Goal: Task Accomplishment & Management: Complete application form

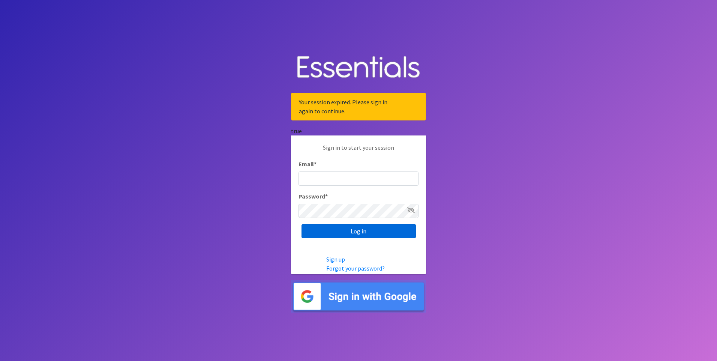
type input "bryan@healthystartswfl.com"
click at [340, 229] on input "Log in" at bounding box center [358, 231] width 114 height 14
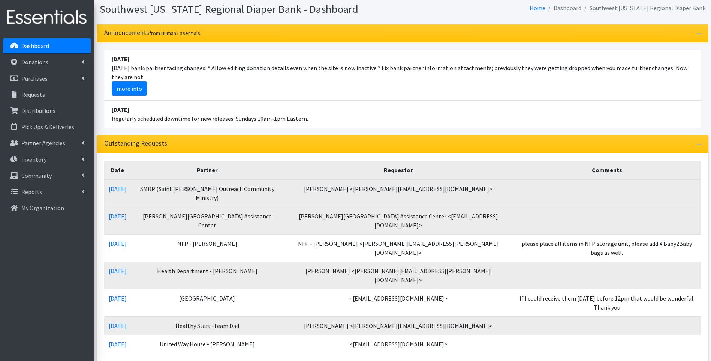
scroll to position [75, 0]
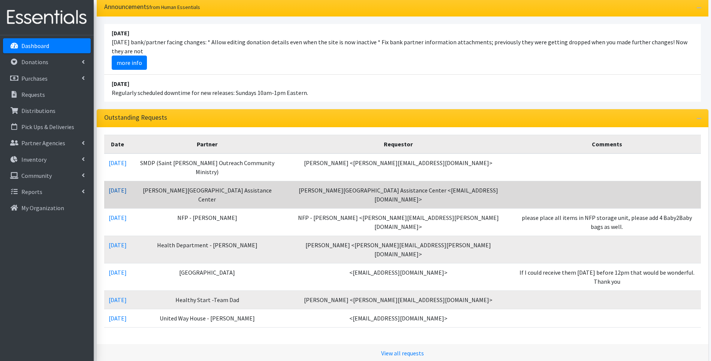
click at [121, 191] on link "[DATE]" at bounding box center [118, 189] width 18 height 7
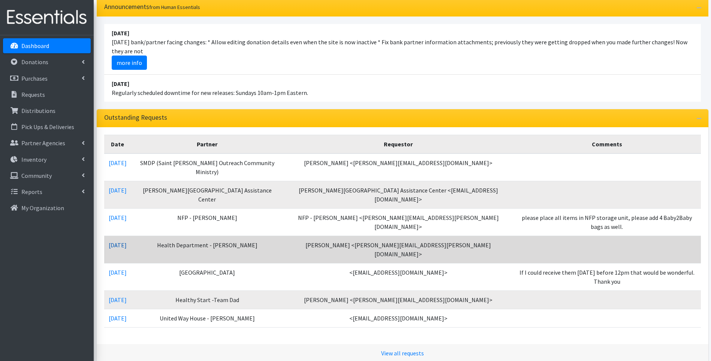
click at [121, 241] on link "08/05/2025" at bounding box center [118, 244] width 18 height 7
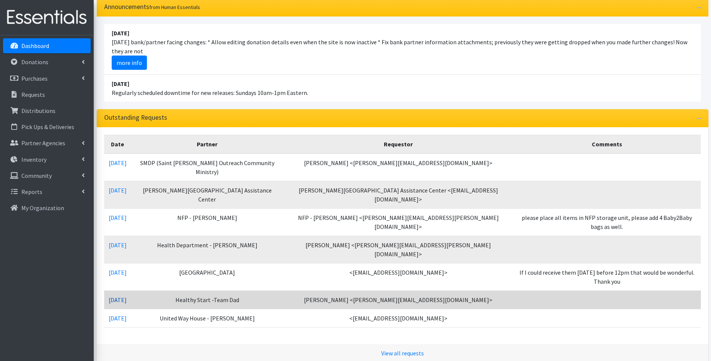
click at [126, 296] on link "07/31/2025" at bounding box center [118, 299] width 18 height 7
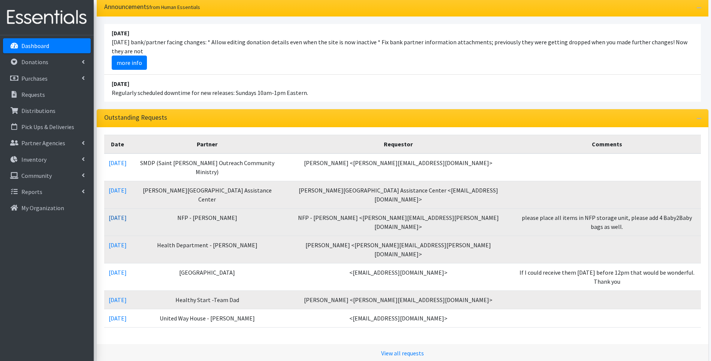
click at [123, 217] on link "08/06/2025" at bounding box center [118, 217] width 18 height 7
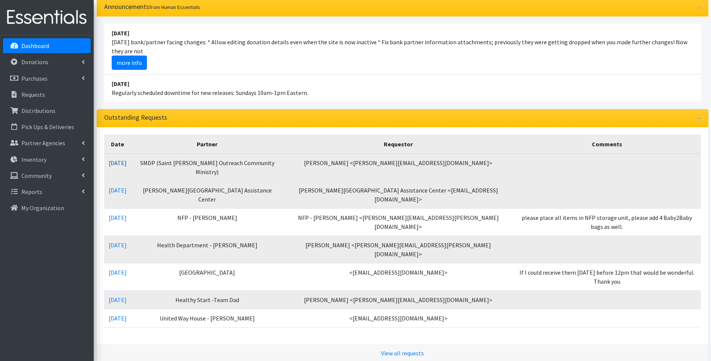
click at [127, 160] on link "08/08/2025" at bounding box center [118, 162] width 18 height 7
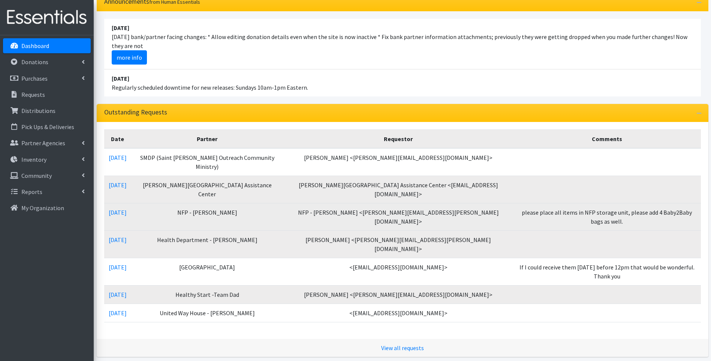
scroll to position [100, 0]
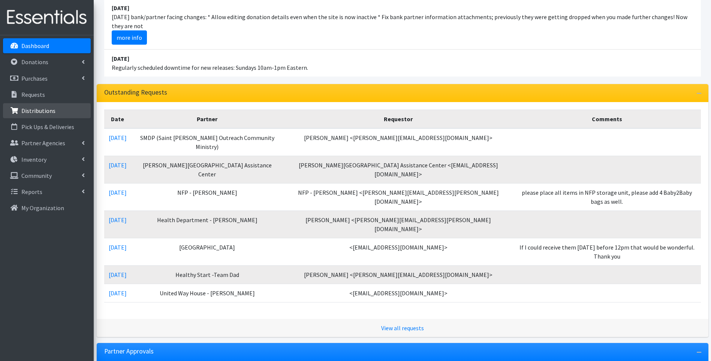
click at [51, 111] on p "Distributions" at bounding box center [38, 110] width 34 height 7
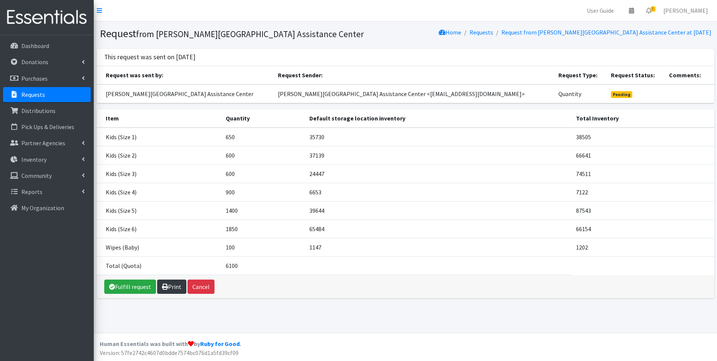
click at [167, 286] on icon at bounding box center [165, 286] width 6 height 6
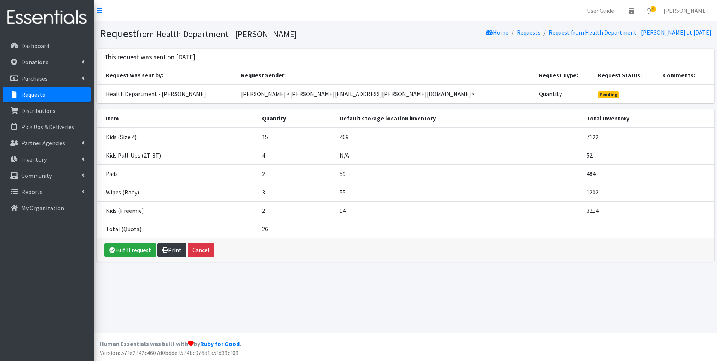
click at [169, 249] on link "Print" at bounding box center [171, 249] width 29 height 14
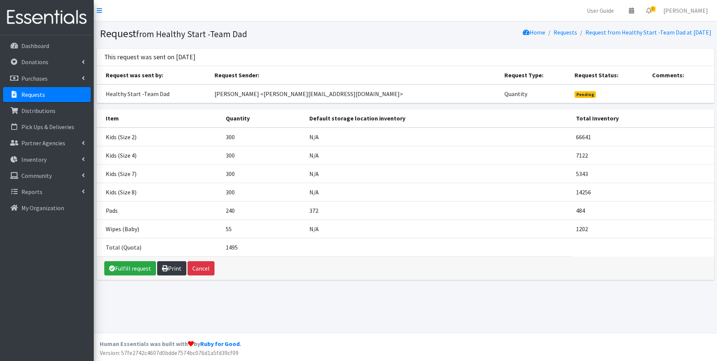
click at [174, 267] on link "Print" at bounding box center [171, 268] width 29 height 14
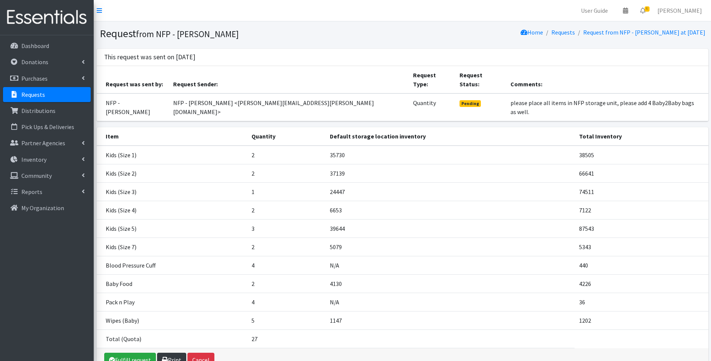
click at [175, 352] on link "Print" at bounding box center [171, 359] width 29 height 14
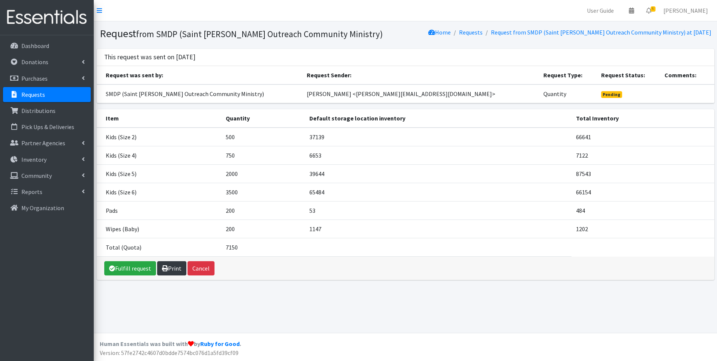
click at [174, 269] on link "Print" at bounding box center [171, 268] width 29 height 14
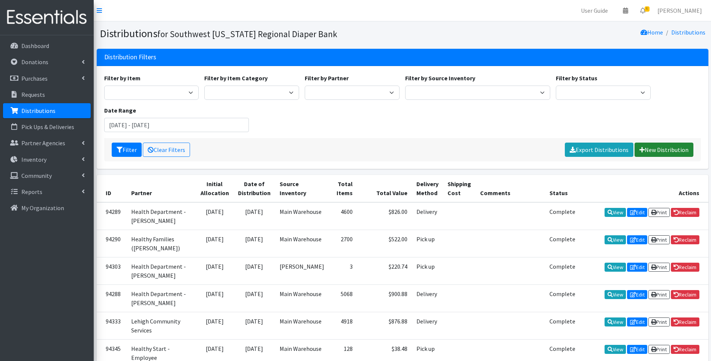
click at [667, 148] on link "New Distribution" at bounding box center [664, 149] width 59 height 14
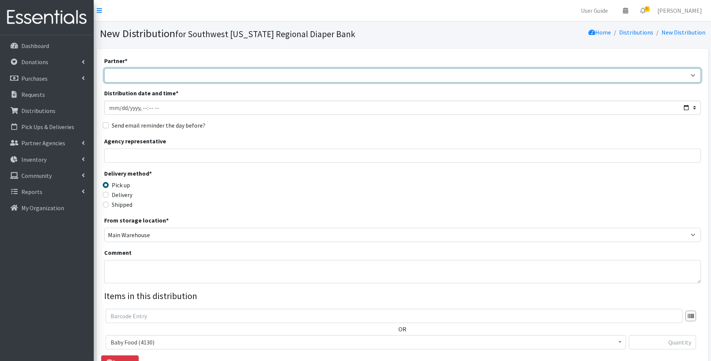
click at [178, 77] on select "ACT Abuse Counseling & Treatment Bayshore Fire Department Bonita Springs Assist…" at bounding box center [402, 75] width 597 height 14
select select "3690"
click at [104, 68] on select "ACT Abuse Counseling & Treatment Bayshore Fire Department Bonita Springs Assist…" at bounding box center [402, 75] width 597 height 14
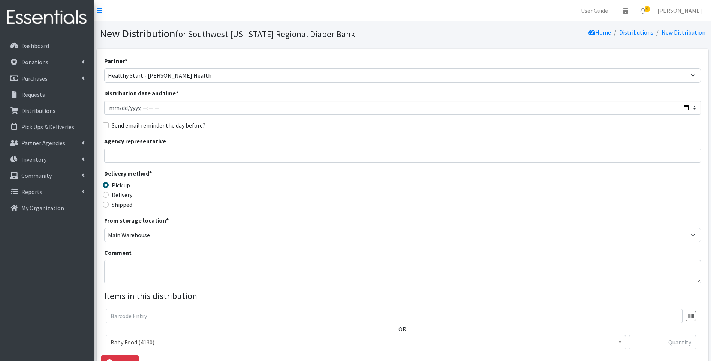
click at [119, 194] on label "Delivery" at bounding box center [122, 194] width 21 height 9
click at [109, 194] on input "Delivery" at bounding box center [106, 195] width 6 height 6
radio input "true"
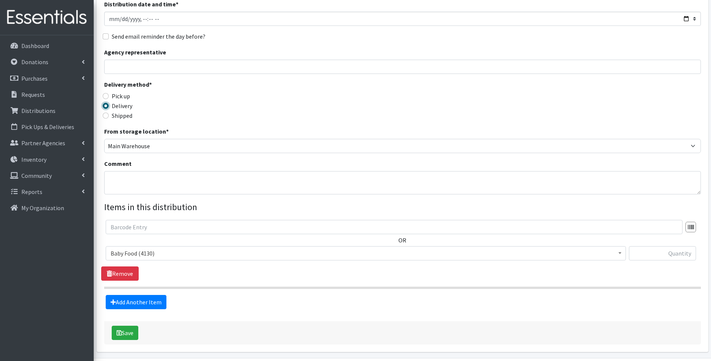
scroll to position [114, 0]
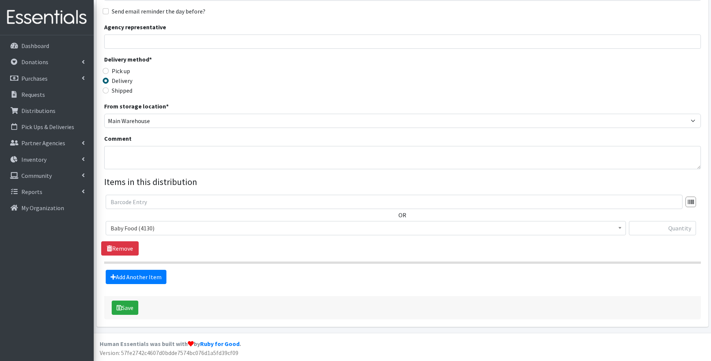
click at [185, 233] on span "Baby Food (4130)" at bounding box center [366, 228] width 510 height 10
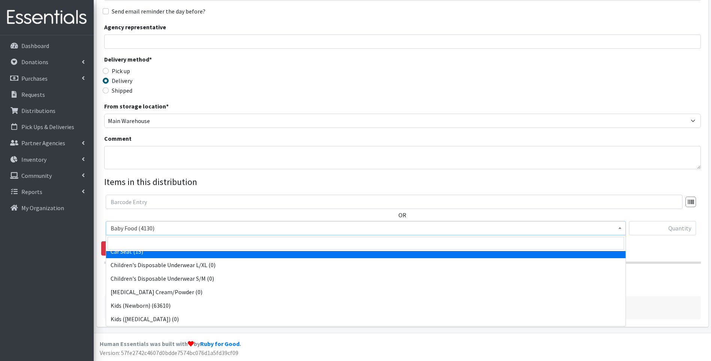
scroll to position [50, 0]
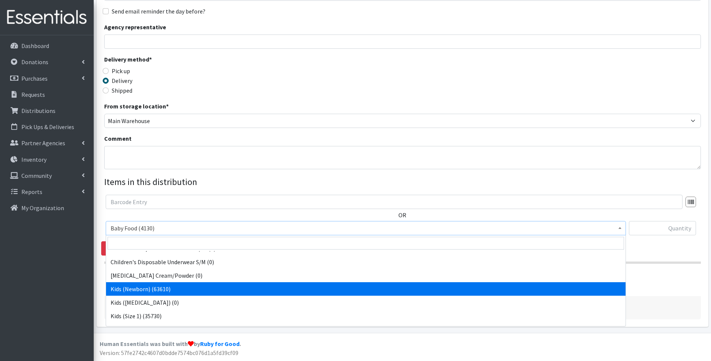
select select "10064"
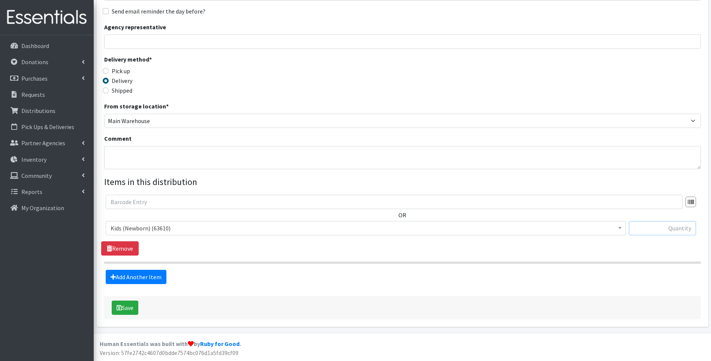
click at [659, 232] on input "text" at bounding box center [662, 228] width 67 height 14
type input "672"
click at [131, 274] on link "Add Another Item" at bounding box center [136, 276] width 61 height 14
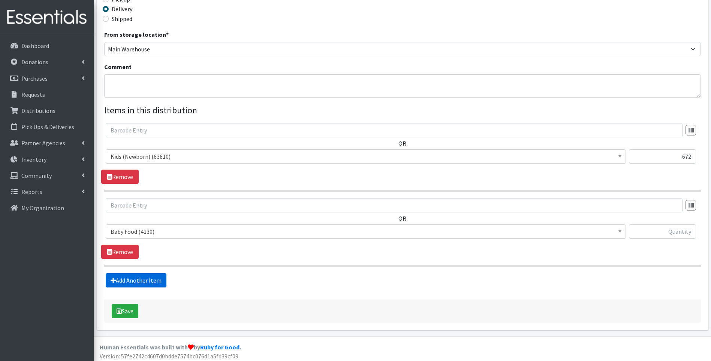
scroll to position [189, 0]
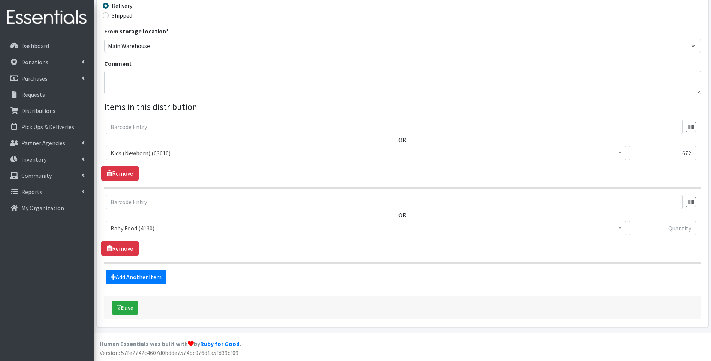
click at [163, 229] on span "Baby Food (4130)" at bounding box center [366, 228] width 510 height 10
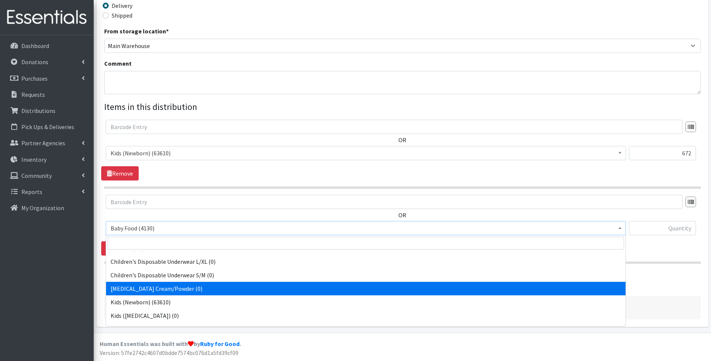
scroll to position [50, 0]
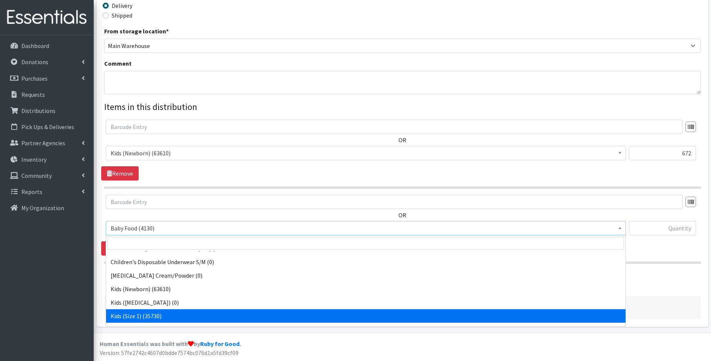
select select "10069"
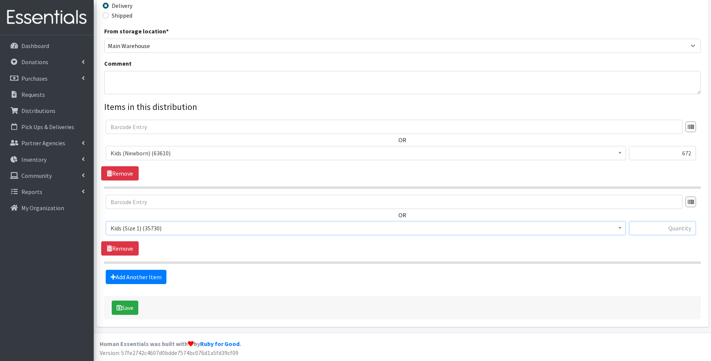
drag, startPoint x: 663, startPoint y: 224, endPoint x: 662, endPoint y: 229, distance: 4.6
click at [662, 229] on input "text" at bounding box center [662, 228] width 67 height 14
type input "990"
click at [136, 276] on link "Add Another Item" at bounding box center [136, 276] width 61 height 14
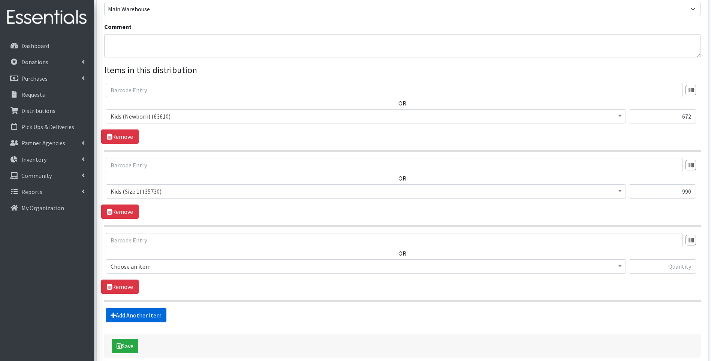
scroll to position [264, 0]
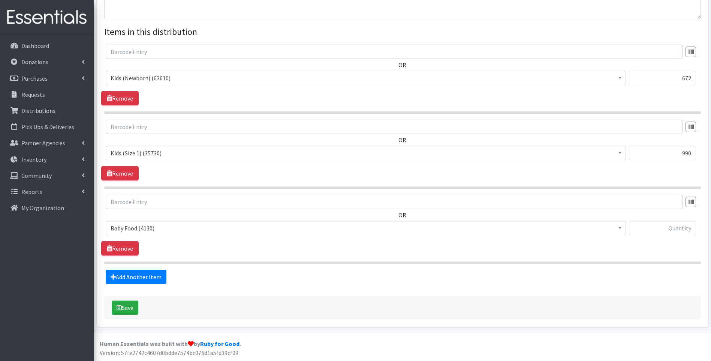
click at [148, 228] on span "Baby Food (4130)" at bounding box center [366, 228] width 510 height 10
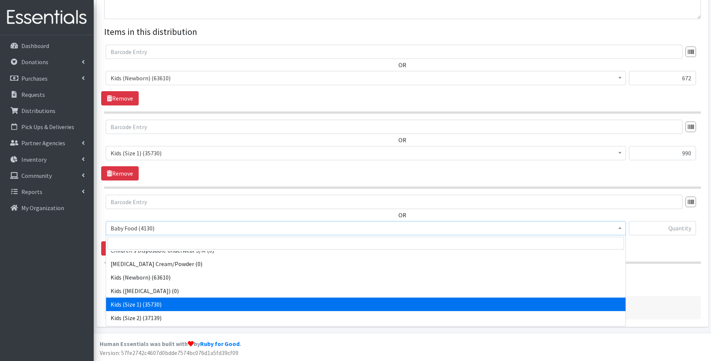
scroll to position [75, 0]
select select "10068"
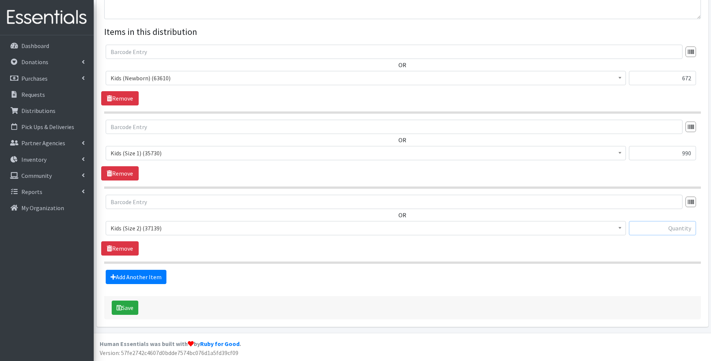
click at [662, 229] on input "text" at bounding box center [662, 228] width 67 height 14
type input "720"
click at [131, 275] on link "Add Another Item" at bounding box center [136, 276] width 61 height 14
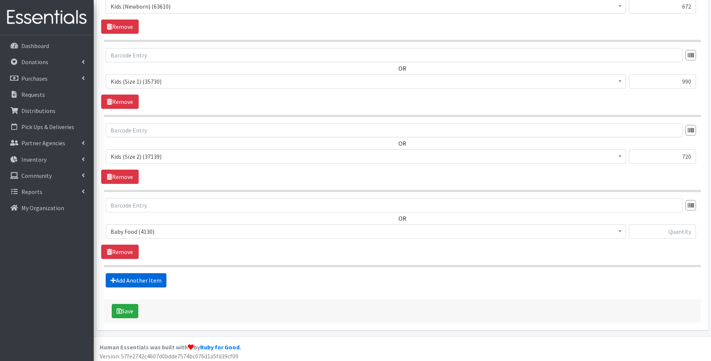
scroll to position [339, 0]
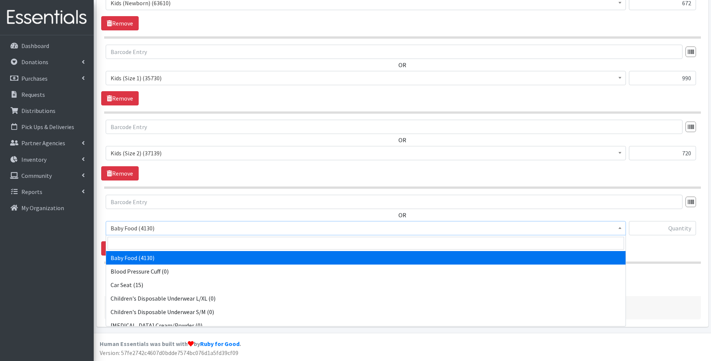
click at [183, 229] on span "Baby Food (4130)" at bounding box center [366, 228] width 510 height 10
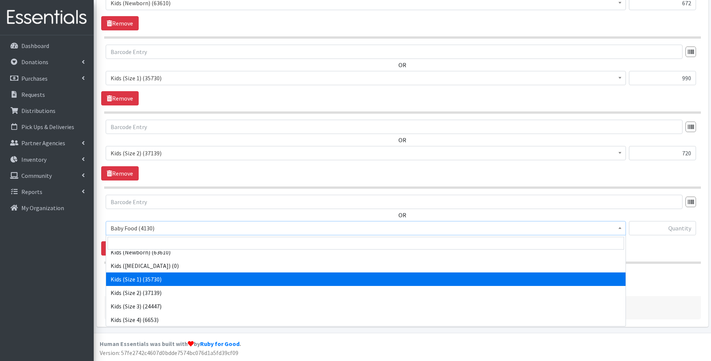
scroll to position [100, 0]
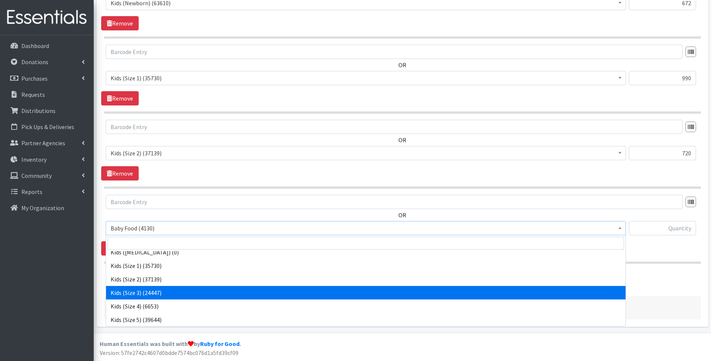
select select "10061"
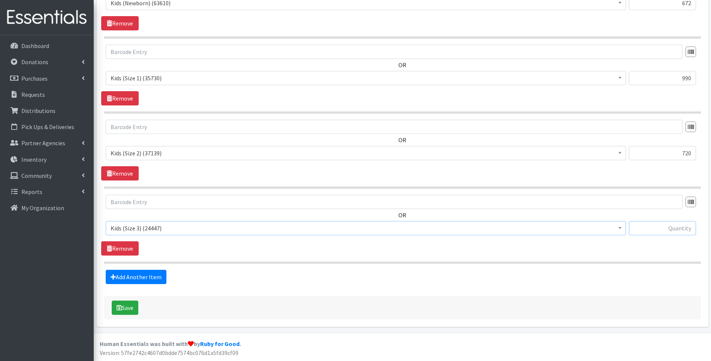
click at [661, 233] on input "text" at bounding box center [662, 228] width 67 height 14
type input "1728"
click at [150, 280] on link "Add Another Item" at bounding box center [136, 276] width 61 height 14
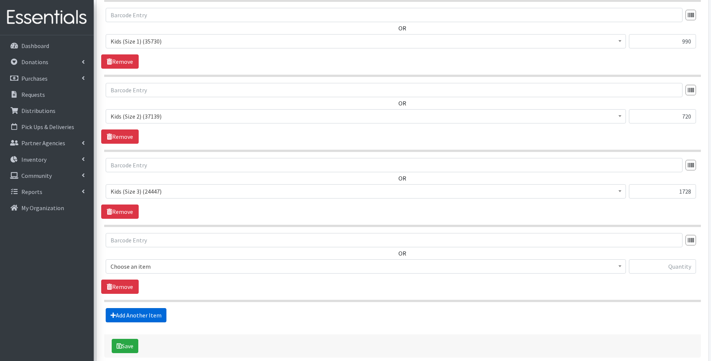
scroll to position [414, 0]
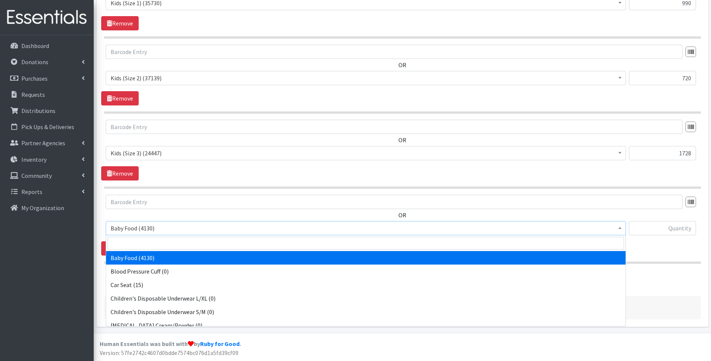
click at [166, 225] on span "Baby Food (4130)" at bounding box center [366, 228] width 510 height 10
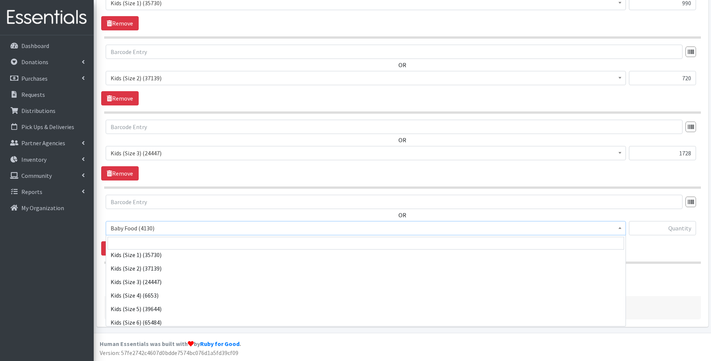
scroll to position [125, 0]
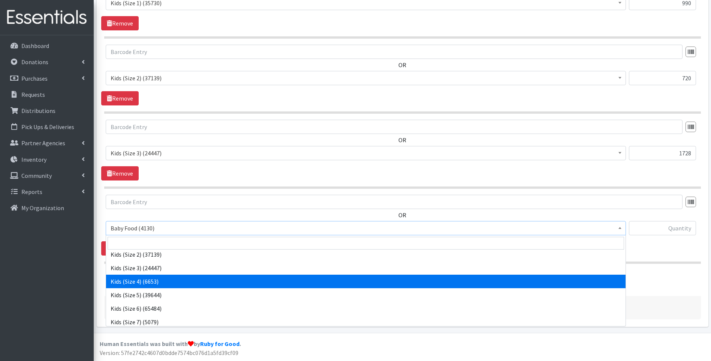
select select "10078"
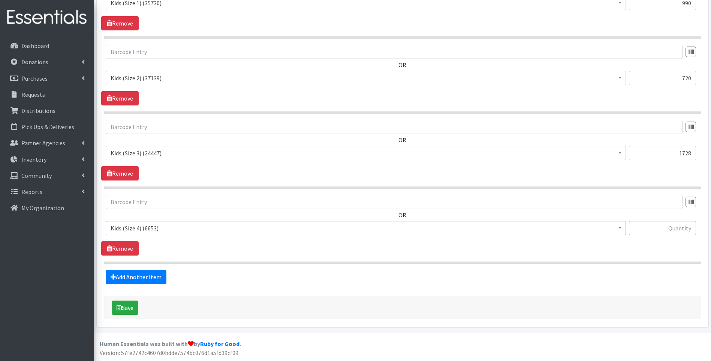
click at [646, 228] on input "text" at bounding box center [662, 228] width 67 height 14
type input "1296"
click at [140, 278] on link "Add Another Item" at bounding box center [136, 276] width 61 height 14
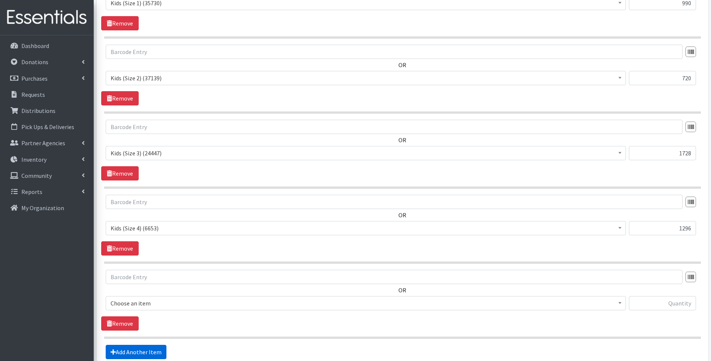
scroll to position [489, 0]
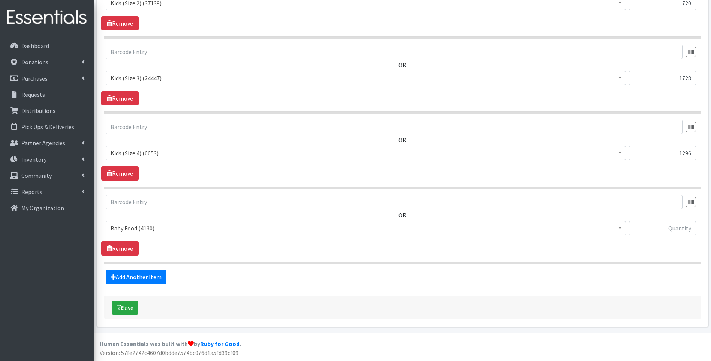
click at [186, 233] on span "Baby Food (4130)" at bounding box center [366, 228] width 510 height 10
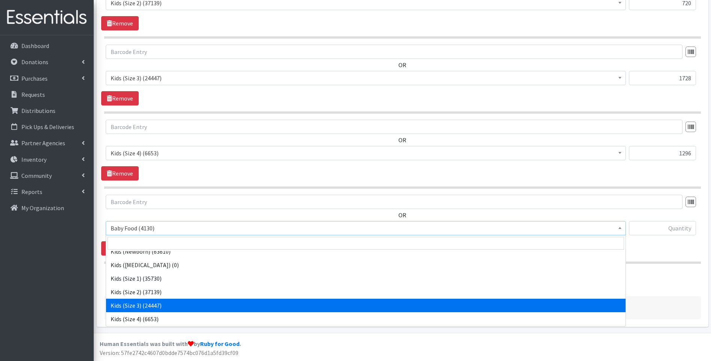
scroll to position [125, 0]
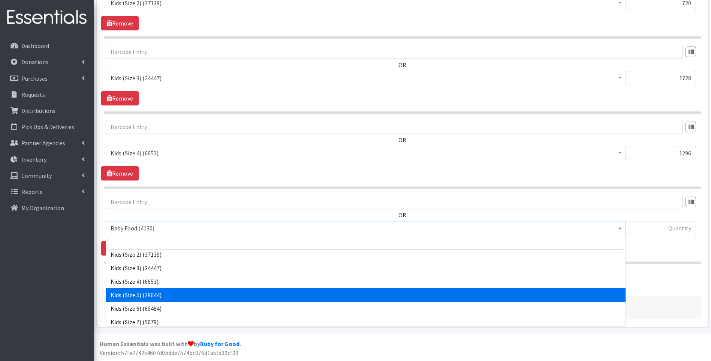
select select "10042"
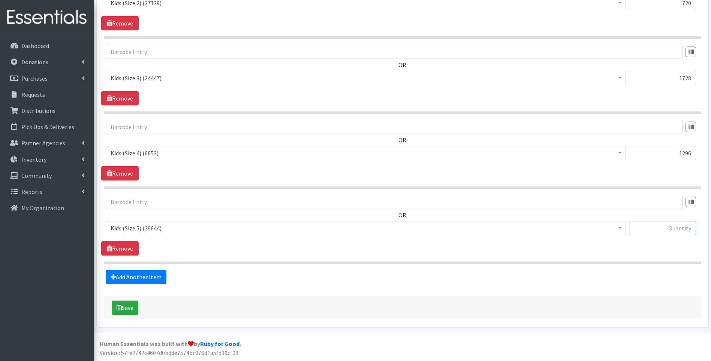
click at [672, 229] on input "text" at bounding box center [662, 228] width 67 height 14
type input "2000"
click at [160, 272] on link "Add Another Item" at bounding box center [136, 276] width 61 height 14
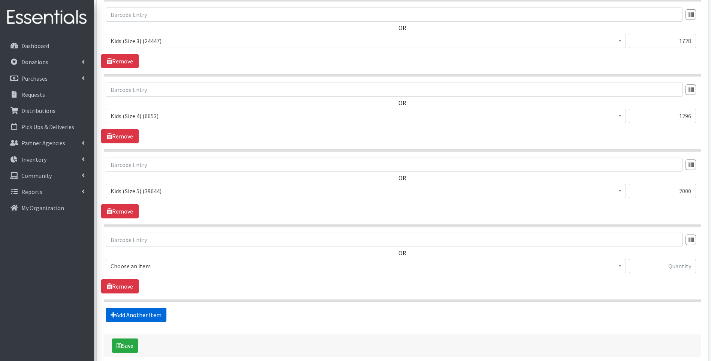
scroll to position [564, 0]
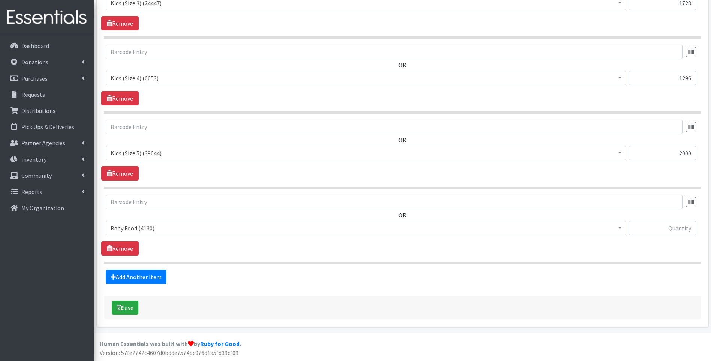
click at [186, 232] on span "Baby Food (4130)" at bounding box center [366, 228] width 510 height 10
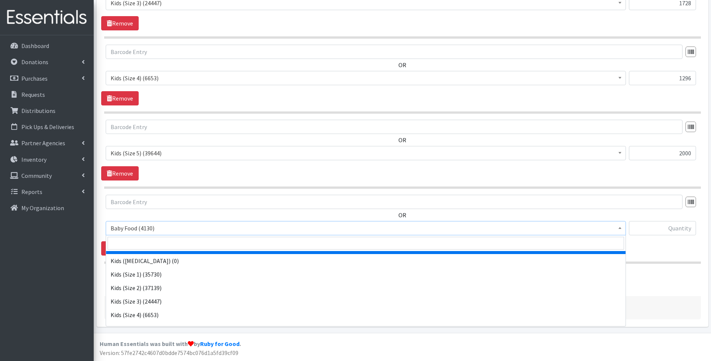
scroll to position [125, 0]
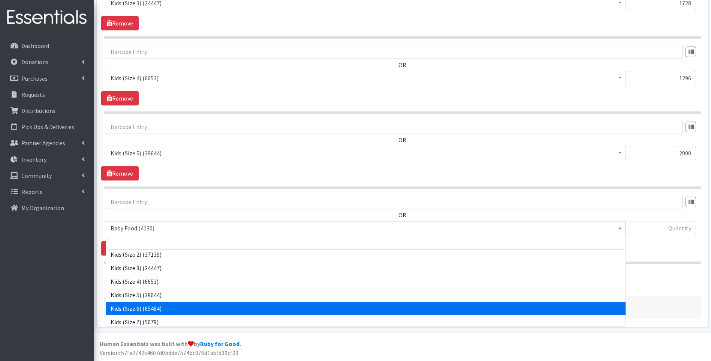
select select "10062"
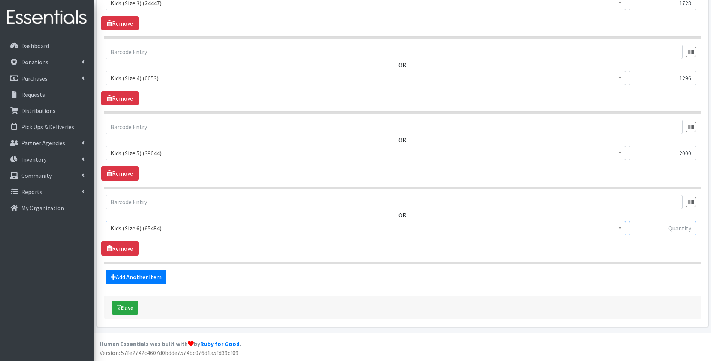
click at [657, 228] on input "text" at bounding box center [662, 228] width 67 height 14
type input "1680"
click at [114, 275] on icon at bounding box center [113, 277] width 5 height 6
click at [120, 278] on link "Add Another Item" at bounding box center [136, 276] width 61 height 14
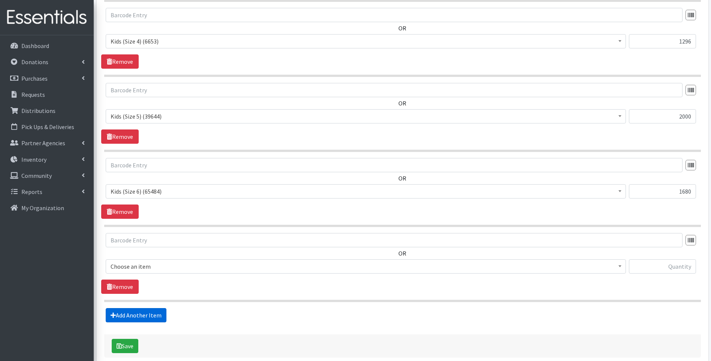
scroll to position [639, 0]
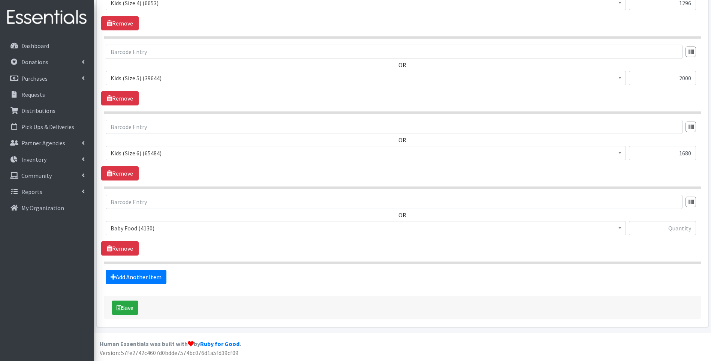
click at [177, 224] on span "Baby Food (4130)" at bounding box center [366, 228] width 510 height 10
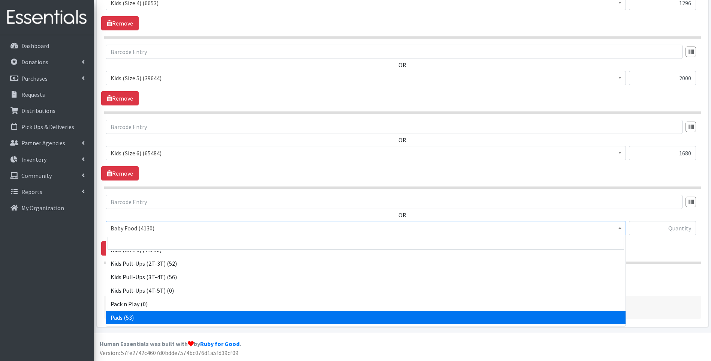
scroll to position [235, 0]
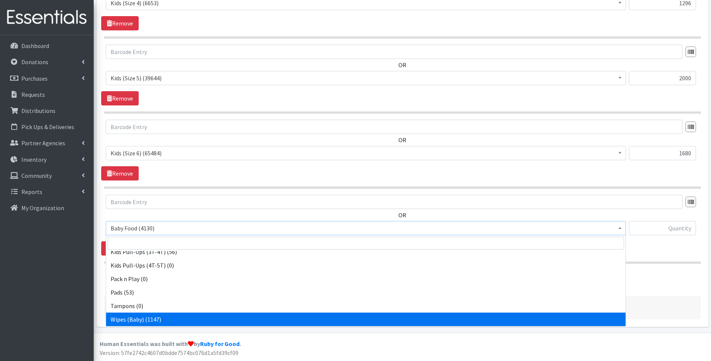
select select "10041"
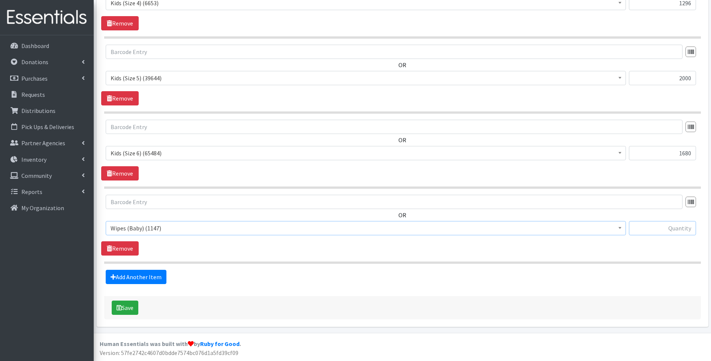
click at [660, 226] on input "text" at bounding box center [662, 228] width 67 height 14
type input "168"
click at [115, 282] on link "Add Another Item" at bounding box center [136, 276] width 61 height 14
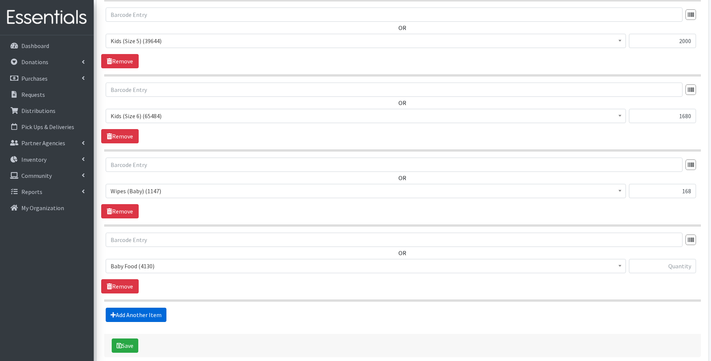
scroll to position [714, 0]
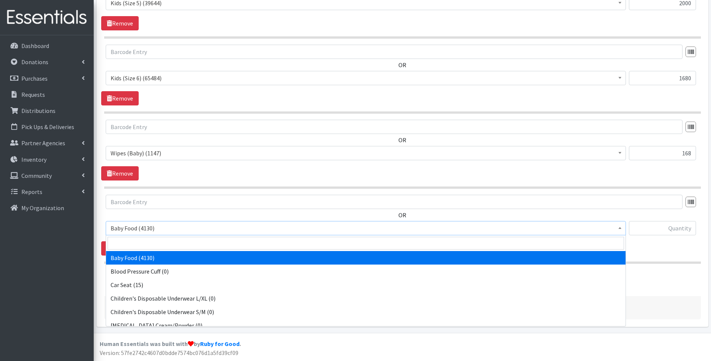
drag, startPoint x: 154, startPoint y: 232, endPoint x: 154, endPoint y: 236, distance: 4.5
click at [153, 233] on span "Baby Food (4130)" at bounding box center [366, 228] width 520 height 14
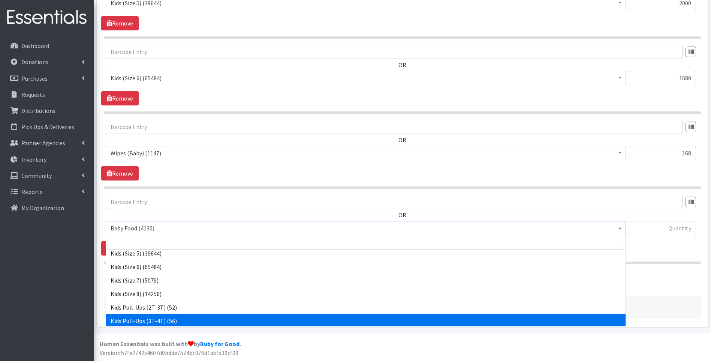
scroll to position [150, 0]
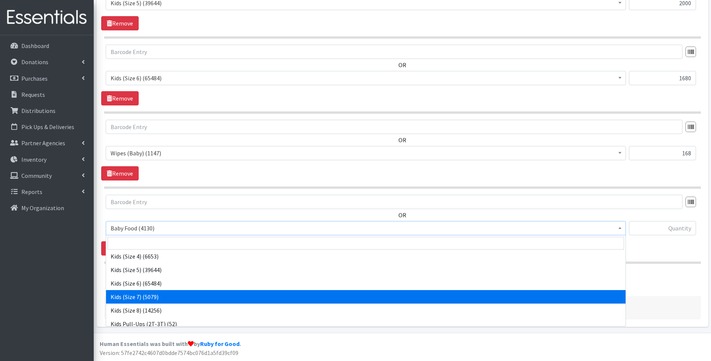
select select "13780"
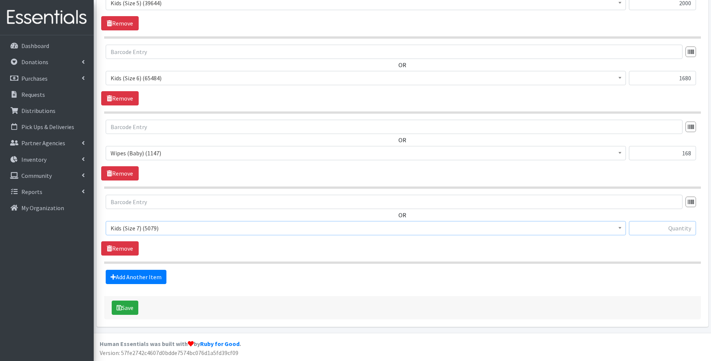
click at [668, 228] on input "text" at bounding box center [662, 228] width 67 height 14
type input "616"
click at [129, 308] on button "Save" at bounding box center [125, 307] width 27 height 14
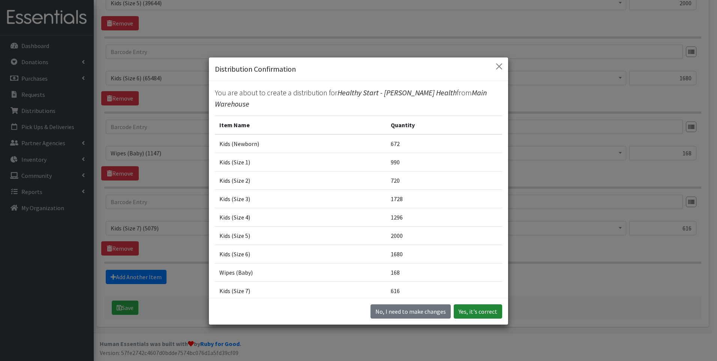
click at [474, 313] on button "Yes, it's correct" at bounding box center [477, 311] width 48 height 14
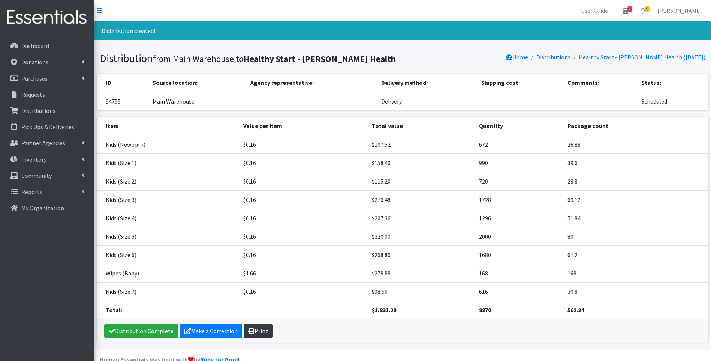
click at [253, 333] on link "Print" at bounding box center [258, 330] width 29 height 14
click at [157, 332] on link "Distribution Complete" at bounding box center [141, 330] width 74 height 14
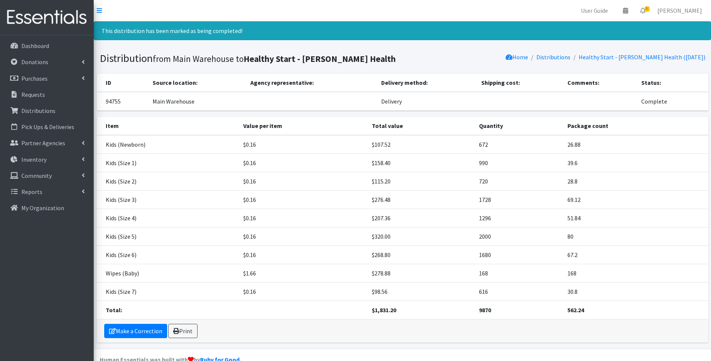
click at [40, 26] on img at bounding box center [47, 17] width 88 height 25
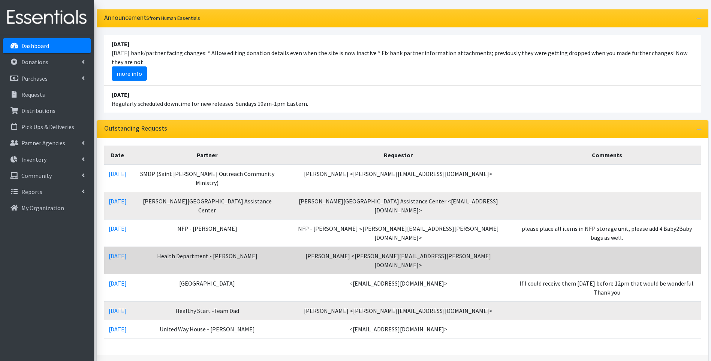
scroll to position [50, 0]
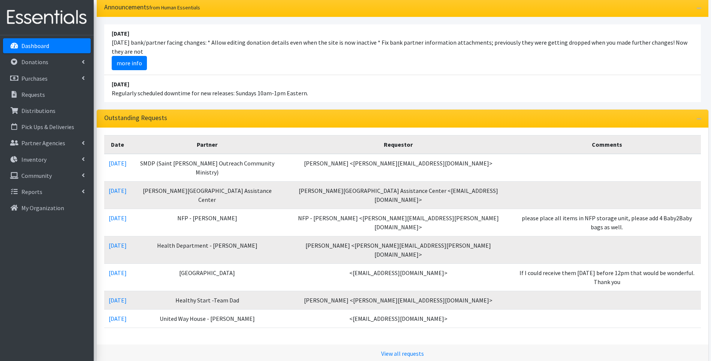
click at [302, 321] on div "Date Partner Requestor Comments [DATE] SMDP ([GEOGRAPHIC_DATA][PERSON_NAME] Out…" at bounding box center [403, 235] width 612 height 217
click at [434, 81] on li "[DATE] Regularly scheduled downtime for new releases: Sundays 10am-1pm Eastern." at bounding box center [402, 88] width 597 height 27
